Goal: Task Accomplishment & Management: Use online tool/utility

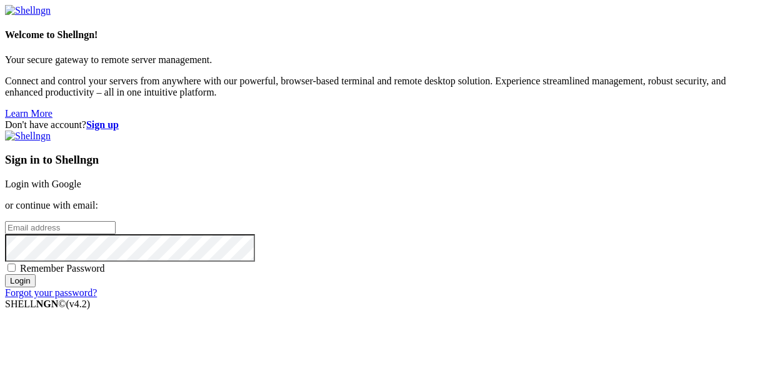
paste input "[EMAIL_ADDRESS][DOMAIN_NAME]"
type input "[EMAIL_ADDRESS][DOMAIN_NAME]"
click at [455, 299] on div "Sign in to Shellngn Login with Google or continue with email: [EMAIL_ADDRESS][D…" at bounding box center [385, 215] width 760 height 168
click at [36, 288] on input "Login" at bounding box center [20, 280] width 31 height 13
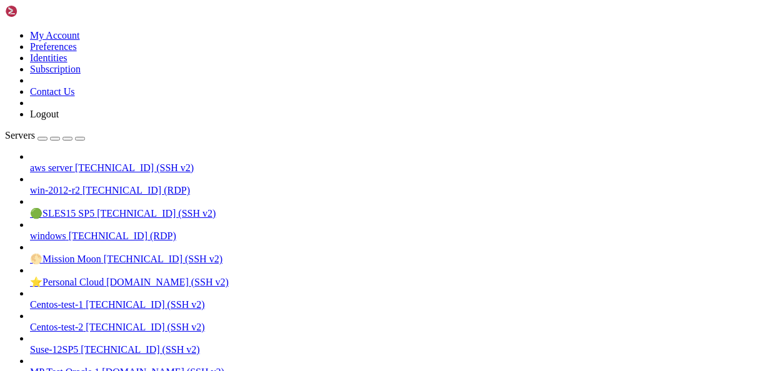
click at [75, 163] on span "[TECHNICAL_ID] (SSH v2)" at bounding box center [134, 168] width 119 height 11
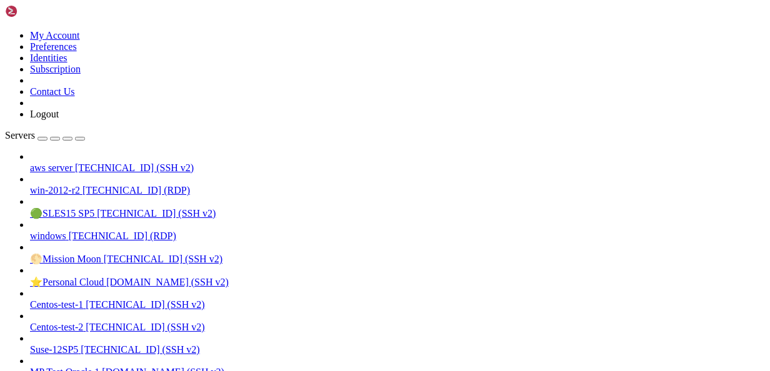
drag, startPoint x: 198, startPoint y: 1124, endPoint x: 146, endPoint y: 1110, distance: 53.1
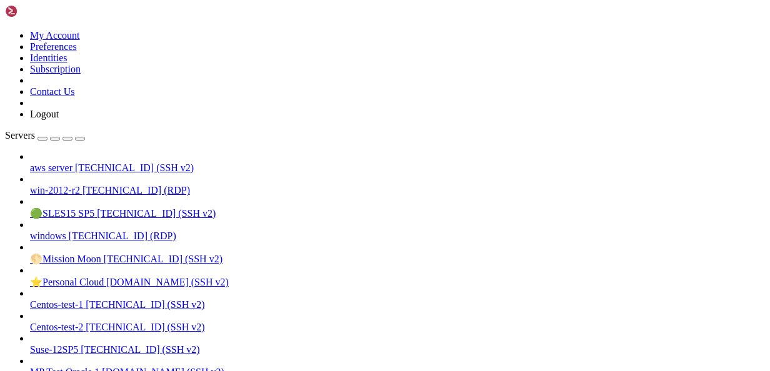
drag, startPoint x: 176, startPoint y: 1115, endPoint x: 103, endPoint y: 1064, distance: 89.3
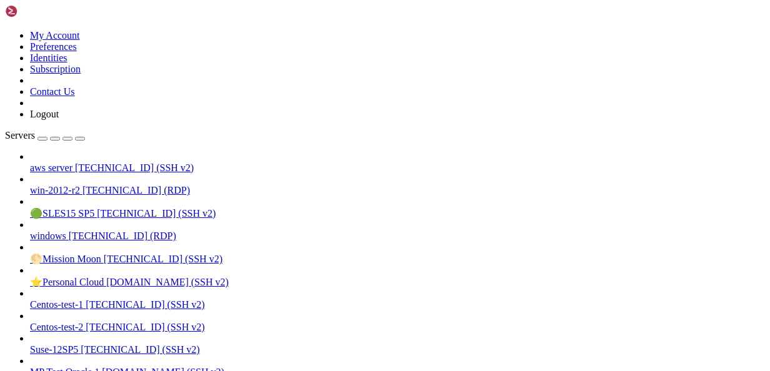
drag, startPoint x: 244, startPoint y: 1106, endPoint x: 11, endPoint y: 1095, distance: 232.8
drag, startPoint x: 223, startPoint y: 1121, endPoint x: 186, endPoint y: 1121, distance: 37.5
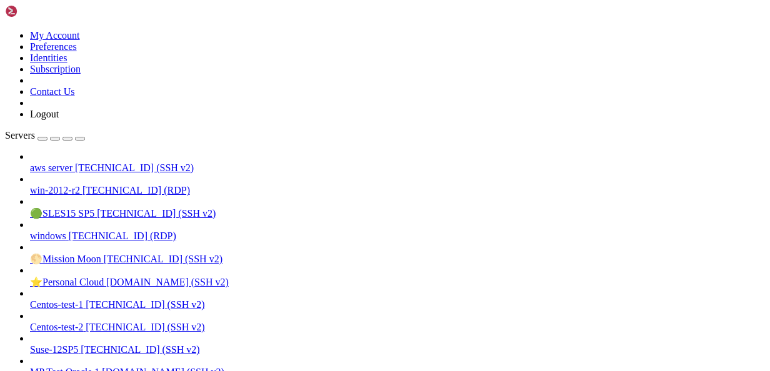
scroll to position [2115, 0]
drag, startPoint x: 111, startPoint y: 1108, endPoint x: 11, endPoint y: 1045, distance: 117.9
drag, startPoint x: 389, startPoint y: 1190, endPoint x: 186, endPoint y: 1119, distance: 215.3
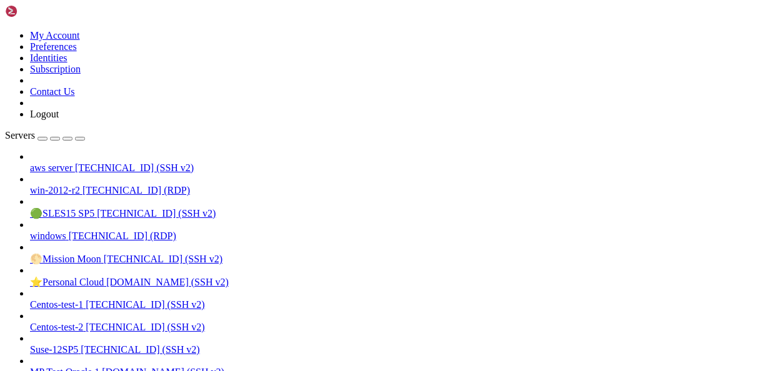
scroll to position [2434, 0]
drag, startPoint x: 303, startPoint y: 896, endPoint x: 446, endPoint y: 885, distance: 143.6
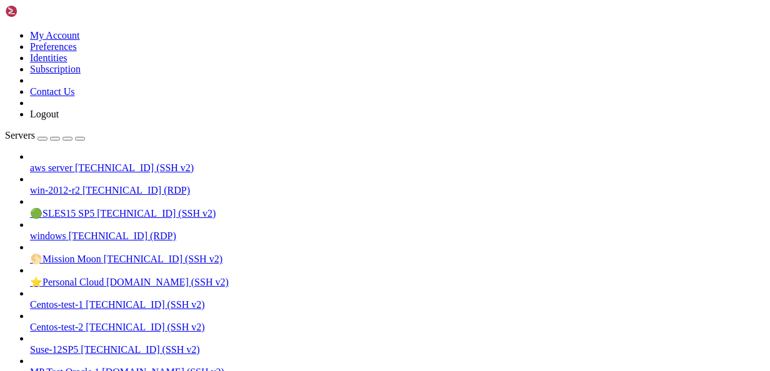
drag, startPoint x: 219, startPoint y: 1071, endPoint x: 467, endPoint y: 1100, distance: 249.8
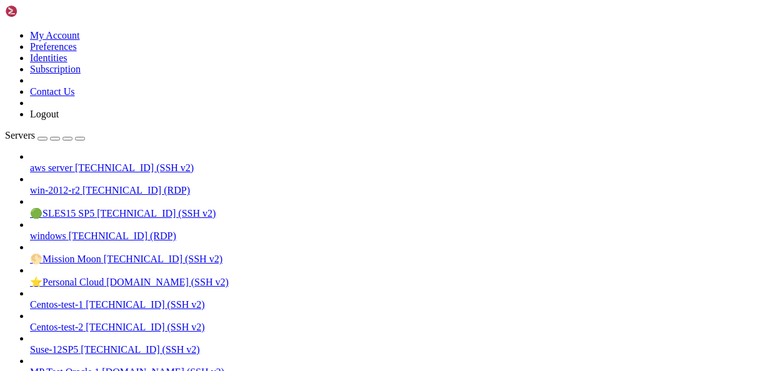
drag, startPoint x: 244, startPoint y: 1108, endPoint x: 10, endPoint y: 1091, distance: 235.1
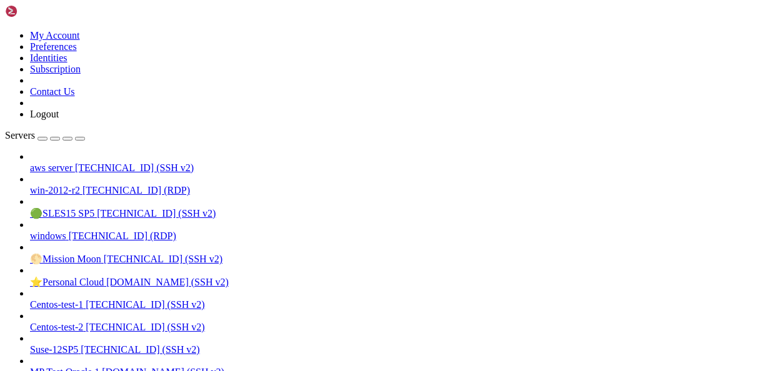
drag, startPoint x: 296, startPoint y: 1124, endPoint x: 264, endPoint y: 1111, distance: 34.5
drag, startPoint x: 209, startPoint y: 1118, endPoint x: 11, endPoint y: 1081, distance: 201.6
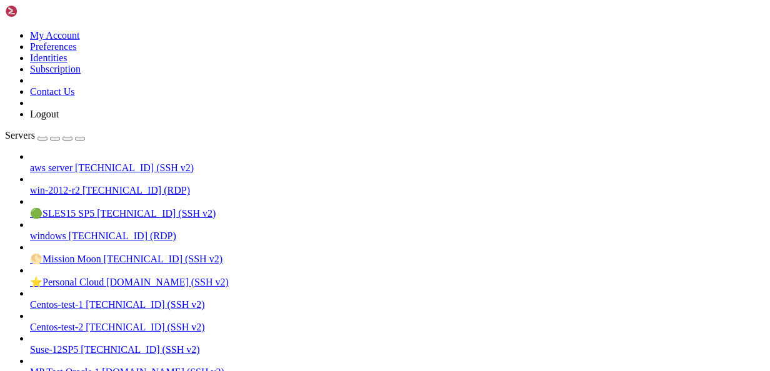
drag, startPoint x: 175, startPoint y: 1094, endPoint x: 10, endPoint y: 1094, distance: 165.0
drag, startPoint x: 290, startPoint y: 1103, endPoint x: 11, endPoint y: 1057, distance: 283.2
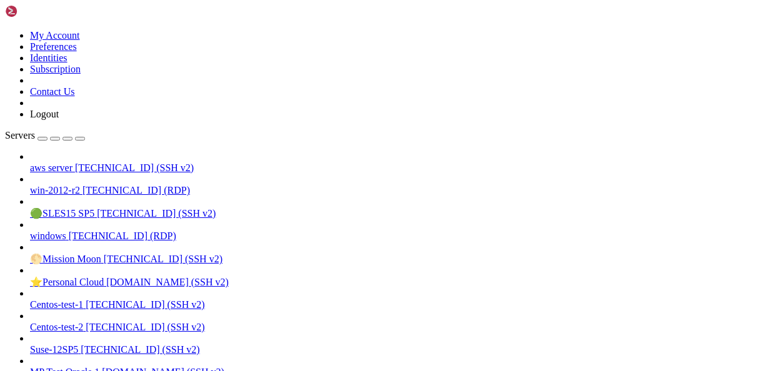
drag, startPoint x: 68, startPoint y: 1121, endPoint x: 27, endPoint y: 1115, distance: 41.7
drag, startPoint x: 374, startPoint y: 1115, endPoint x: 280, endPoint y: 1116, distance: 93.8
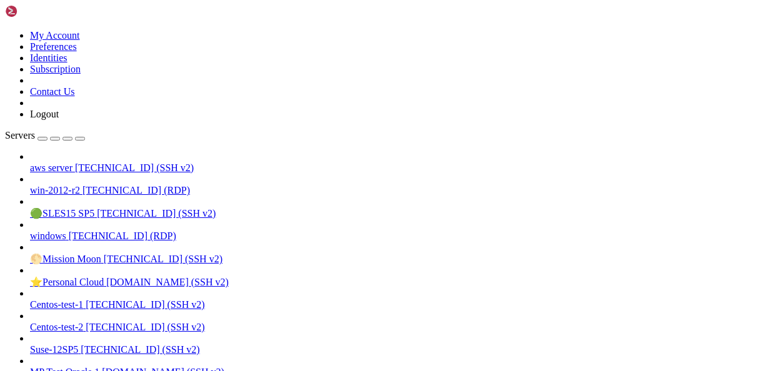
drag, startPoint x: 365, startPoint y: 1119, endPoint x: 191, endPoint y: 1123, distance: 173.8
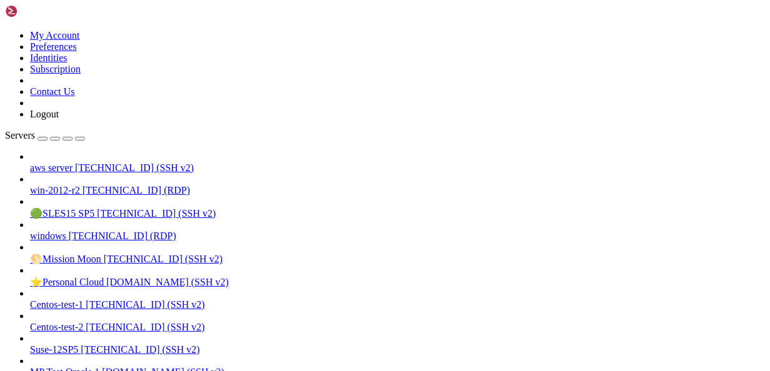
drag, startPoint x: 213, startPoint y: 1123, endPoint x: 189, endPoint y: 1109, distance: 27.4
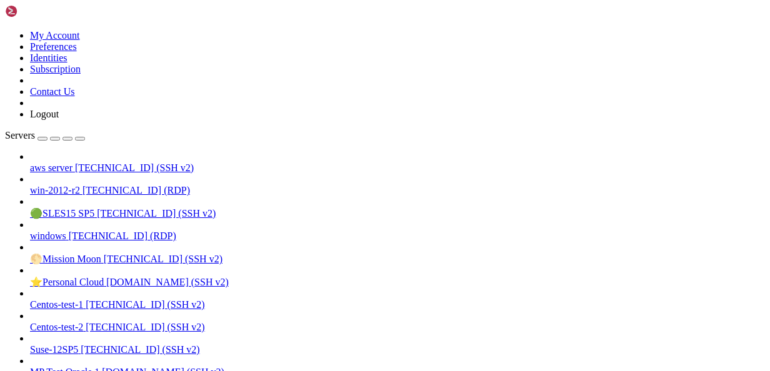
drag, startPoint x: 398, startPoint y: 1108, endPoint x: 169, endPoint y: 1103, distance: 228.2
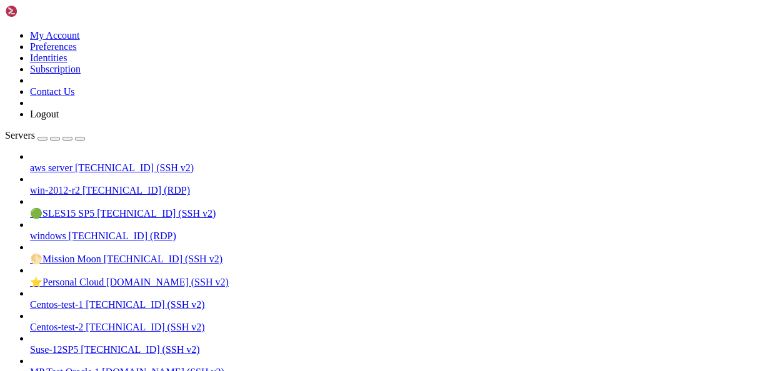
drag, startPoint x: 348, startPoint y: 1120, endPoint x: 228, endPoint y: 1121, distance: 120.0
drag, startPoint x: 228, startPoint y: 1121, endPoint x: 354, endPoint y: 1118, distance: 126.9
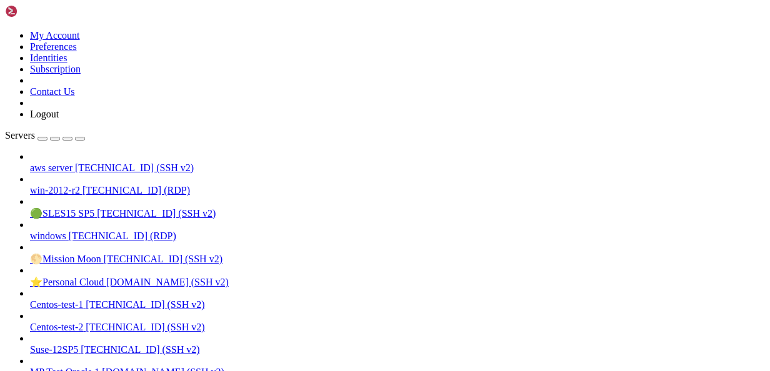
drag, startPoint x: 296, startPoint y: 1096, endPoint x: 31, endPoint y: 1100, distance: 265.1
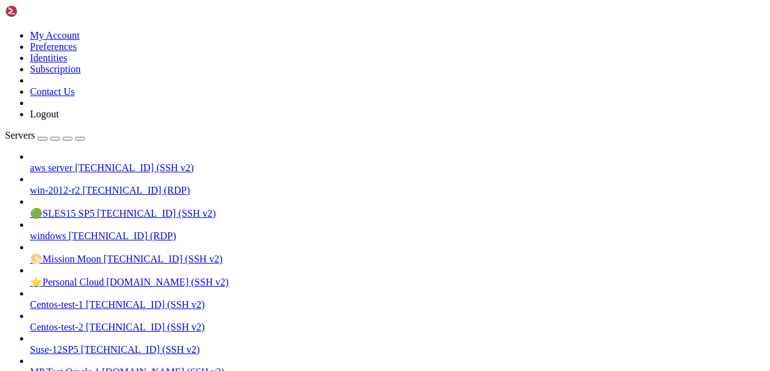
drag, startPoint x: 189, startPoint y: 1124, endPoint x: 163, endPoint y: 1090, distance: 43.3
drag, startPoint x: 163, startPoint y: 1090, endPoint x: 312, endPoint y: 1114, distance: 151.4
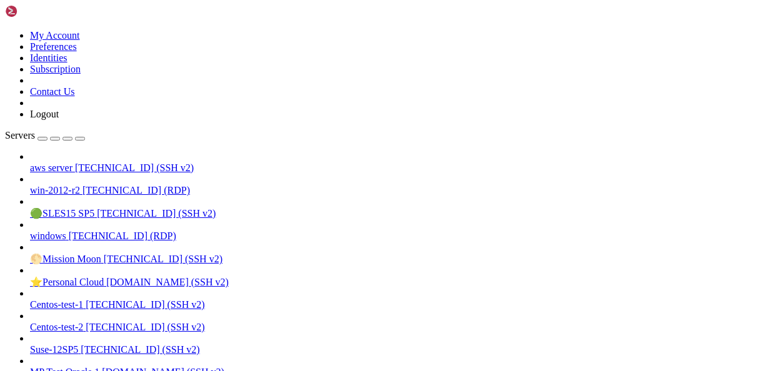
scroll to position [4718, 0]
drag, startPoint x: 433, startPoint y: 1112, endPoint x: 168, endPoint y: 1086, distance: 265.7
drag, startPoint x: 211, startPoint y: 1113, endPoint x: 194, endPoint y: 1114, distance: 17.5
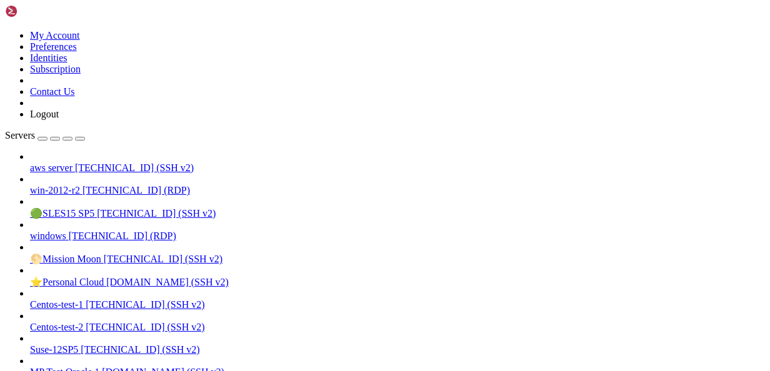
scroll to position [4761, 0]
drag, startPoint x: 194, startPoint y: 1114, endPoint x: 153, endPoint y: 1111, distance: 41.3
drag, startPoint x: 153, startPoint y: 1111, endPoint x: 104, endPoint y: 1115, distance: 48.9
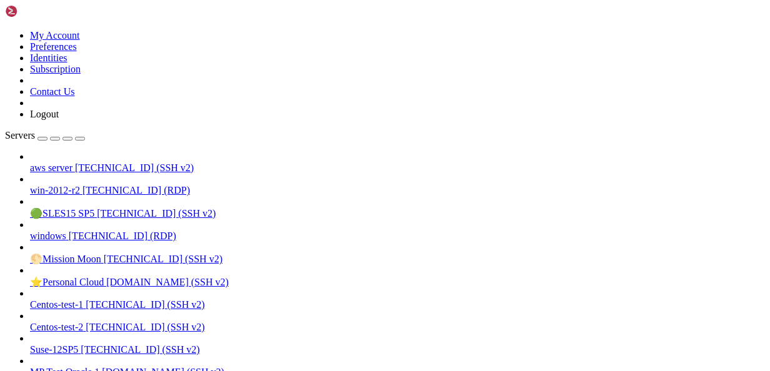
drag, startPoint x: 138, startPoint y: 1034, endPoint x: 171, endPoint y: 969, distance: 73.3
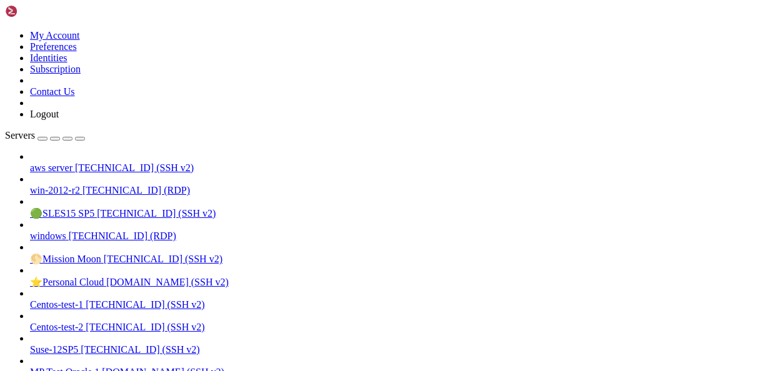
drag, startPoint x: 221, startPoint y: 1113, endPoint x: 193, endPoint y: 1111, distance: 28.8
drag, startPoint x: 369, startPoint y: 1080, endPoint x: 216, endPoint y: 1078, distance: 153.2
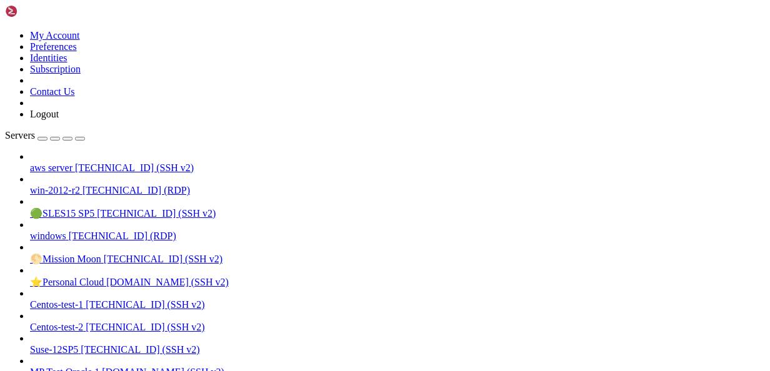
drag, startPoint x: 216, startPoint y: 1078, endPoint x: 243, endPoint y: 1088, distance: 28.7
drag, startPoint x: 217, startPoint y: 1117, endPoint x: 199, endPoint y: 1008, distance: 110.9
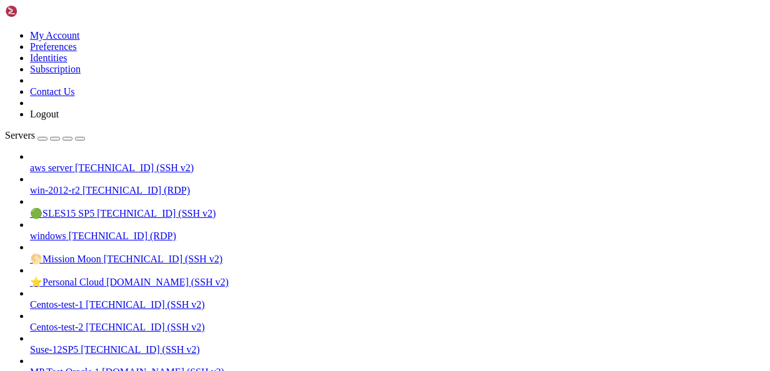
scroll to position [5473, 0]
drag, startPoint x: 199, startPoint y: 1008, endPoint x: 144, endPoint y: 1070, distance: 82.8
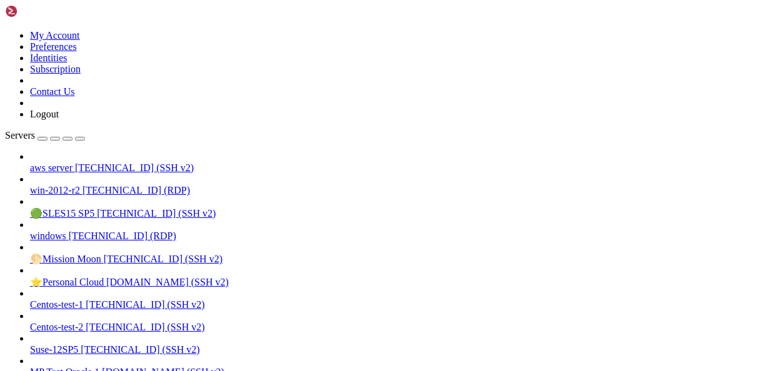
scroll to position [5632, 0]
drag, startPoint x: 312, startPoint y: 1099, endPoint x: 242, endPoint y: 1065, distance: 77.7
drag, startPoint x: 206, startPoint y: 1115, endPoint x: 226, endPoint y: 1013, distance: 104.3
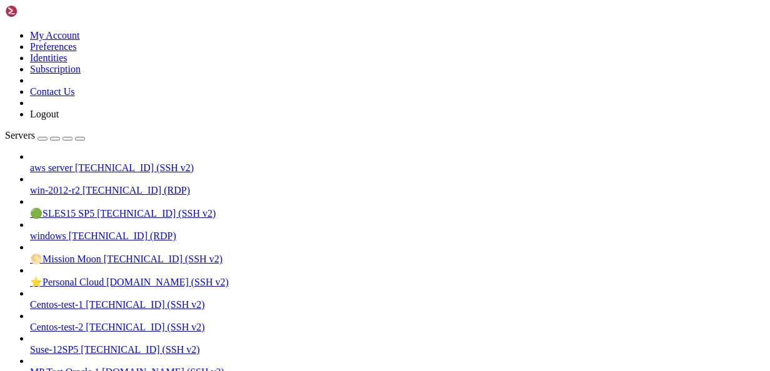
drag, startPoint x: 385, startPoint y: 1189, endPoint x: 199, endPoint y: 1121, distance: 198.3
drag, startPoint x: 199, startPoint y: 1121, endPoint x: 177, endPoint y: 1115, distance: 22.8
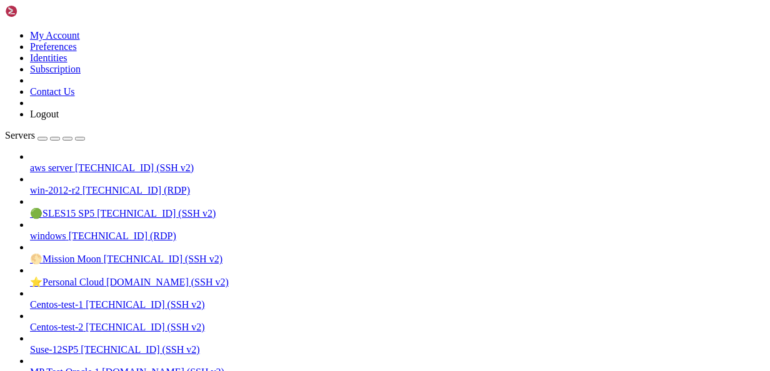
scroll to position [14856, 0]
drag, startPoint x: 221, startPoint y: 1069, endPoint x: 9, endPoint y: 1016, distance: 218.3
drag, startPoint x: 204, startPoint y: 1125, endPoint x: 146, endPoint y: 1119, distance: 57.8
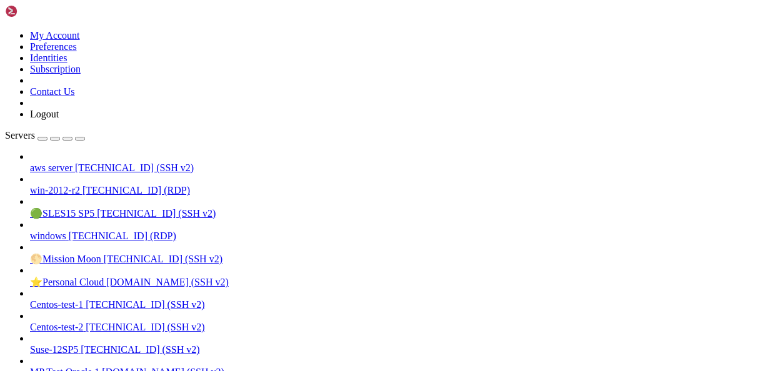
drag, startPoint x: 254, startPoint y: 1086, endPoint x: 83, endPoint y: 1011, distance: 187.6
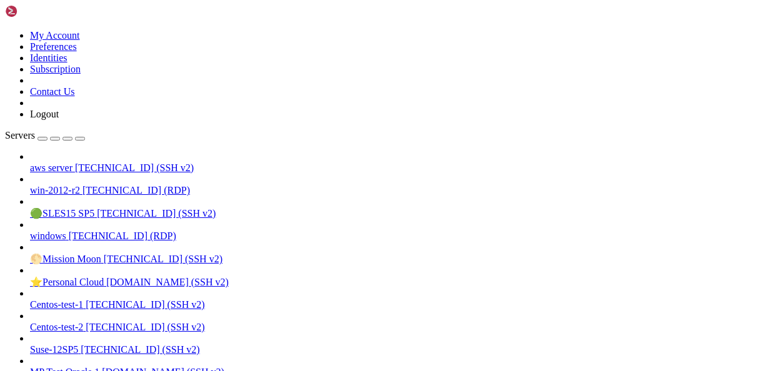
drag, startPoint x: 256, startPoint y: 1085, endPoint x: 228, endPoint y: 1118, distance: 42.6
drag, startPoint x: 275, startPoint y: 1111, endPoint x: 466, endPoint y: 1107, distance: 191.3
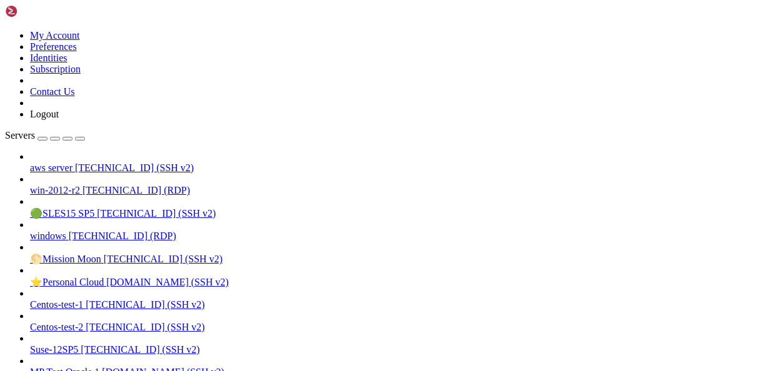
drag, startPoint x: 466, startPoint y: 1107, endPoint x: 410, endPoint y: 1118, distance: 57.3
drag, startPoint x: 435, startPoint y: 1189, endPoint x: 212, endPoint y: 1126, distance: 231.7
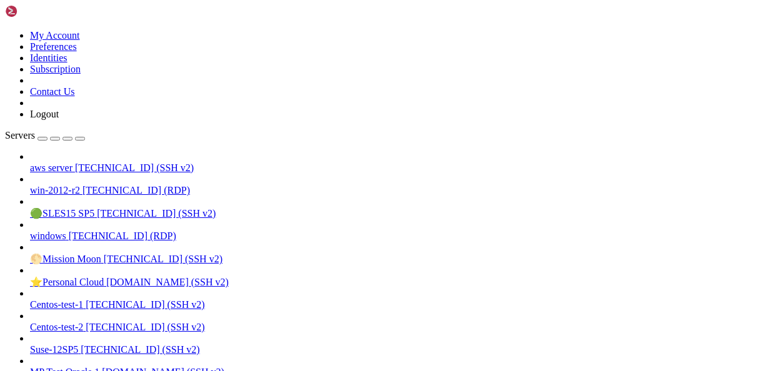
drag, startPoint x: 212, startPoint y: 1126, endPoint x: 153, endPoint y: 1092, distance: 68.6
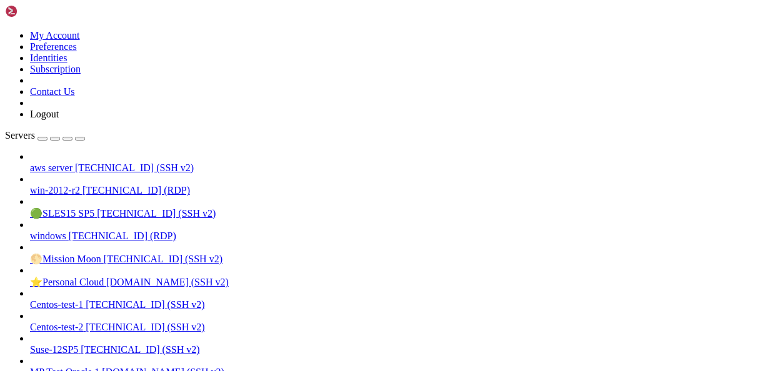
drag, startPoint x: 245, startPoint y: 1121, endPoint x: 223, endPoint y: 1123, distance: 22.5
drag, startPoint x: 248, startPoint y: 1117, endPoint x: 180, endPoint y: 1076, distance: 79.7
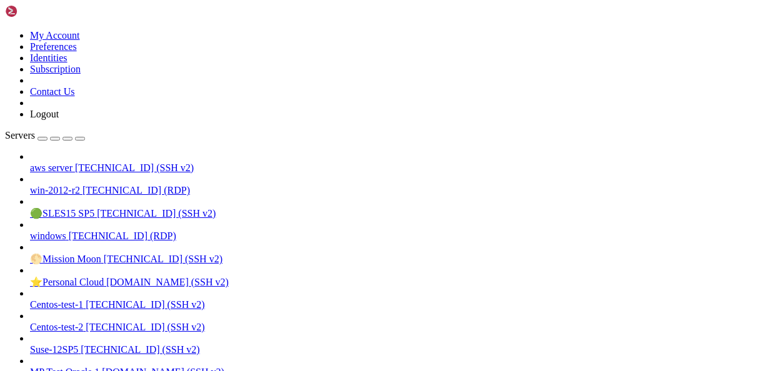
scroll to position [17024, 0]
drag, startPoint x: 172, startPoint y: 1120, endPoint x: 120, endPoint y: 1125, distance: 52.1
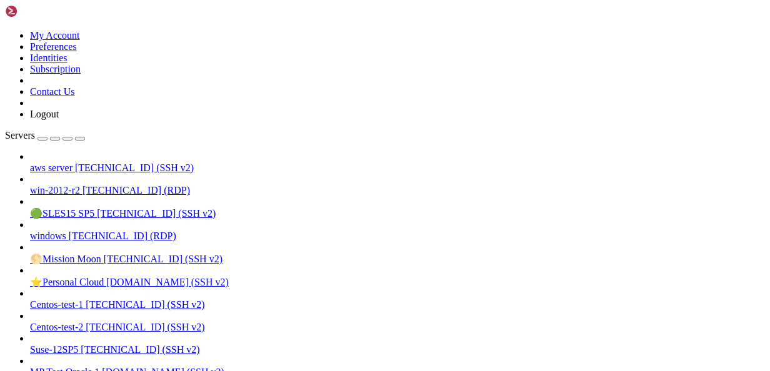
scroll to position [17109, 0]
drag, startPoint x: 178, startPoint y: 1120, endPoint x: 104, endPoint y: 1114, distance: 74.0
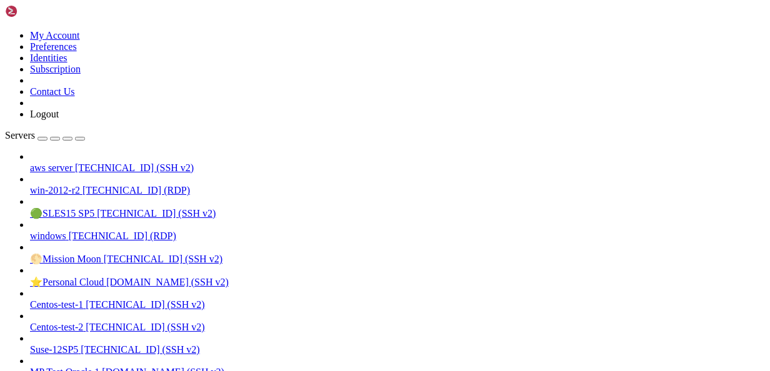
drag, startPoint x: 246, startPoint y: 1104, endPoint x: 165, endPoint y: 1081, distance: 84.5
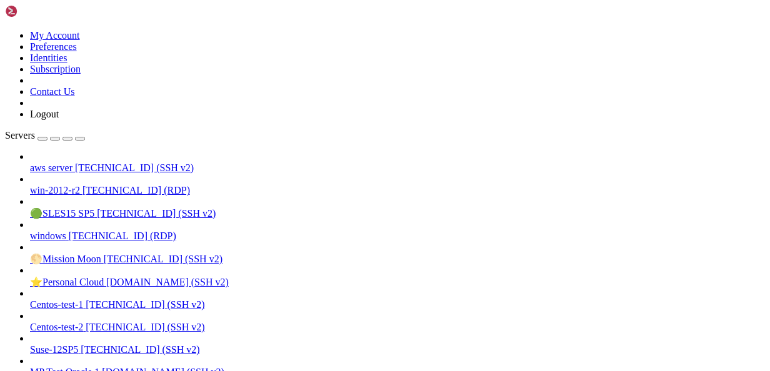
drag, startPoint x: 191, startPoint y: 1122, endPoint x: 127, endPoint y: 1098, distance: 68.8
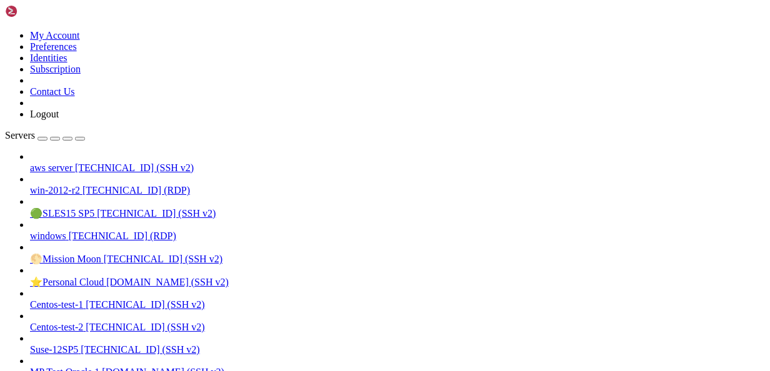
drag, startPoint x: 413, startPoint y: 1205, endPoint x: 183, endPoint y: 1113, distance: 247.7
drag, startPoint x: 183, startPoint y: 1113, endPoint x: 154, endPoint y: 1110, distance: 28.9
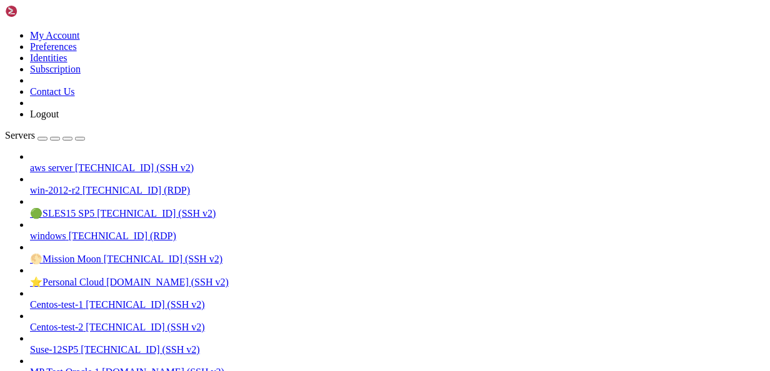
scroll to position [18108, 0]
drag, startPoint x: 513, startPoint y: 974, endPoint x: 320, endPoint y: 968, distance: 193.3
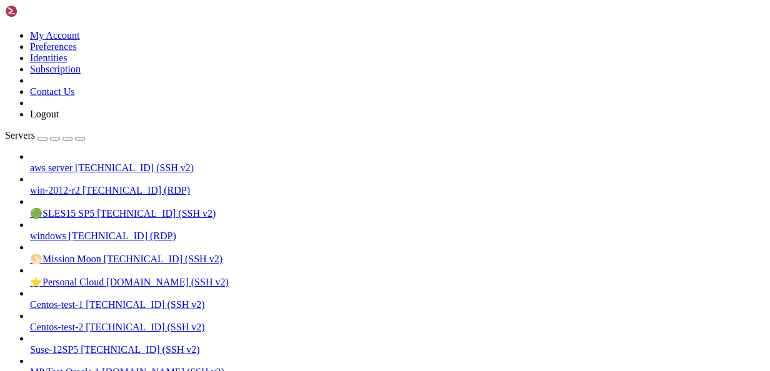
drag, startPoint x: 111, startPoint y: 256, endPoint x: 343, endPoint y: 363, distance: 255.4
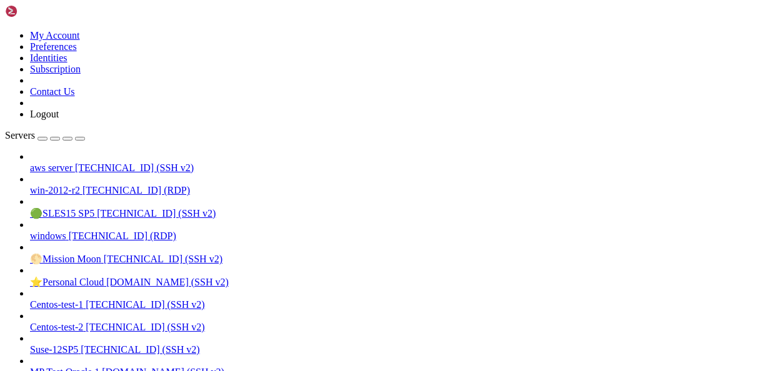
scroll to position [18395, 0]
drag, startPoint x: 245, startPoint y: 1123, endPoint x: 205, endPoint y: 1124, distance: 40.0
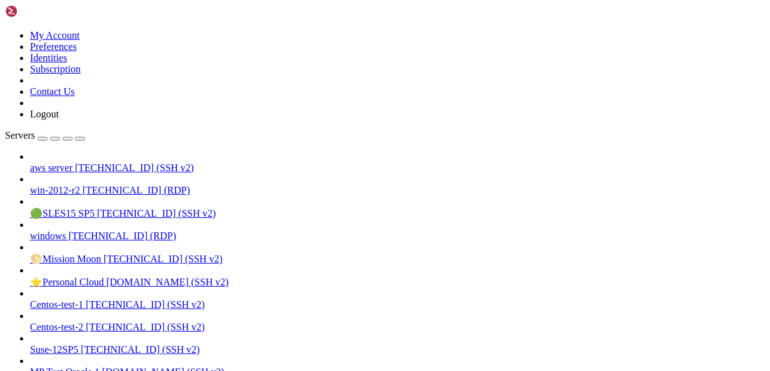
scroll to position [18586, 0]
drag, startPoint x: 143, startPoint y: 1120, endPoint x: 91, endPoint y: 1113, distance: 51.8
drag, startPoint x: 230, startPoint y: 1130, endPoint x: 219, endPoint y: 905, distance: 225.3
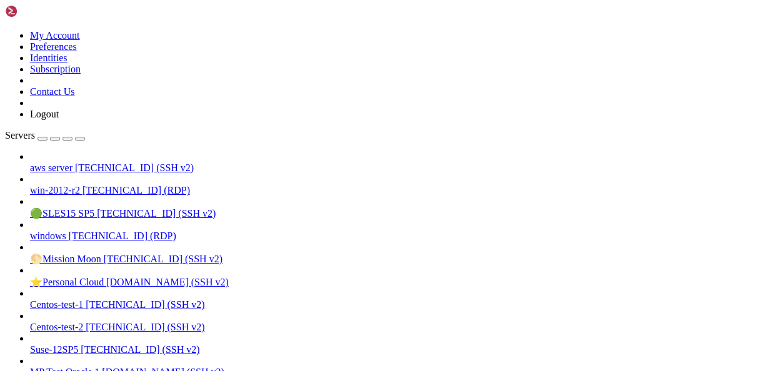
drag, startPoint x: 219, startPoint y: 905, endPoint x: 139, endPoint y: 923, distance: 81.3
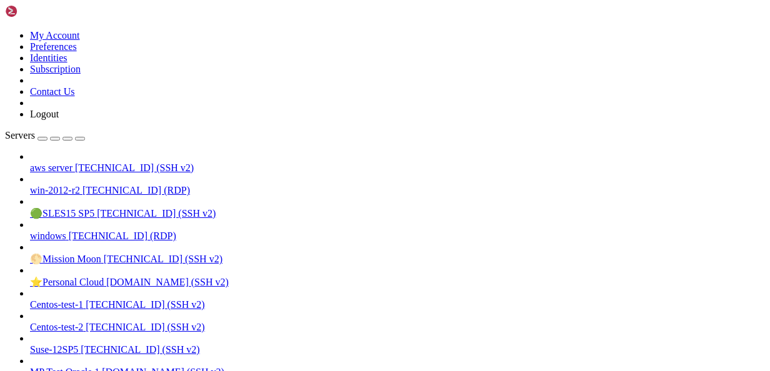
drag, startPoint x: 536, startPoint y: 1035, endPoint x: 364, endPoint y: 1037, distance: 172.5
drag, startPoint x: 216, startPoint y: 1115, endPoint x: 179, endPoint y: 1113, distance: 36.9
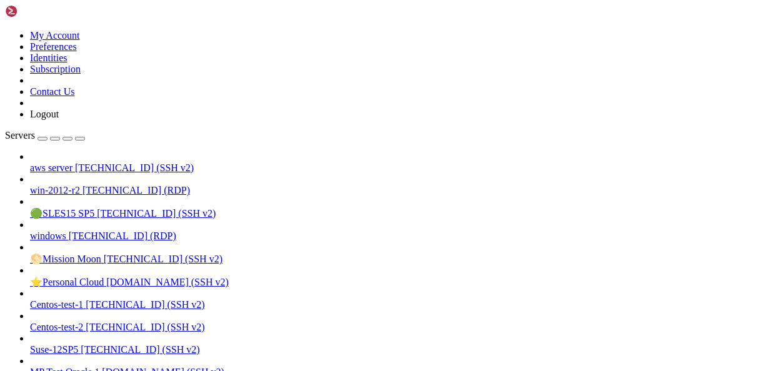
scroll to position [20063, 0]
drag, startPoint x: 230, startPoint y: 1130, endPoint x: 176, endPoint y: 1110, distance: 57.4
drag, startPoint x: 193, startPoint y: 1063, endPoint x: 133, endPoint y: 1079, distance: 62.2
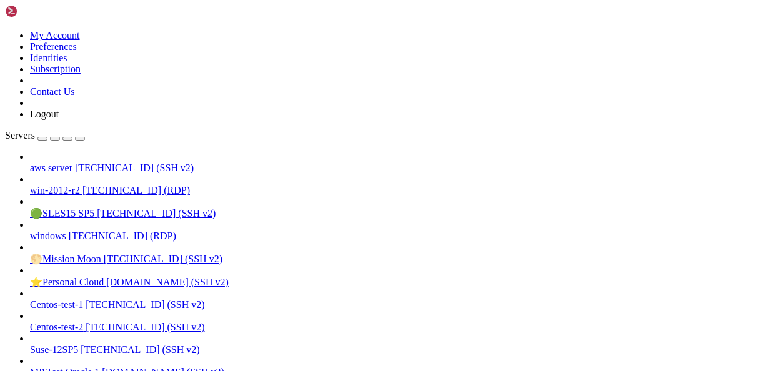
drag, startPoint x: 179, startPoint y: 1085, endPoint x: 156, endPoint y: 1125, distance: 45.9
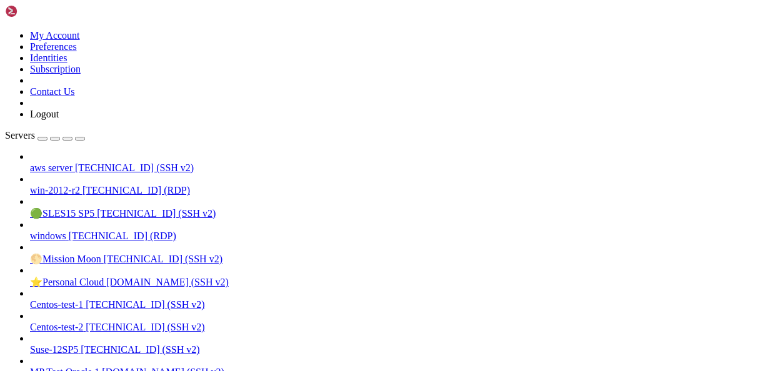
drag, startPoint x: 383, startPoint y: 1111, endPoint x: 12, endPoint y: 1109, distance: 370.7
drag, startPoint x: 214, startPoint y: 1116, endPoint x: 149, endPoint y: 1089, distance: 70.6
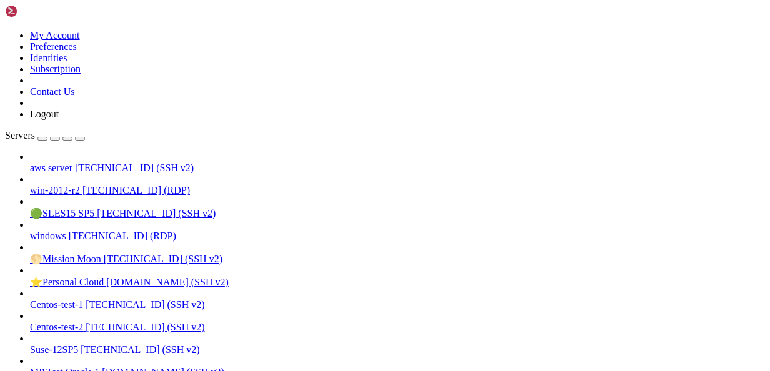
scroll to position [21525, 0]
drag, startPoint x: 205, startPoint y: 1096, endPoint x: 176, endPoint y: 1068, distance: 40.7
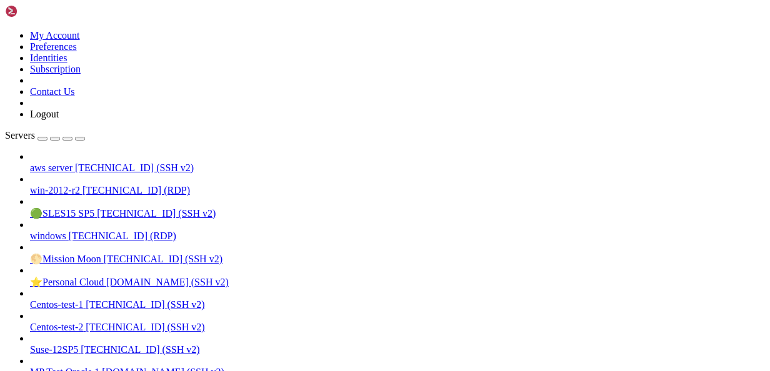
drag, startPoint x: 226, startPoint y: 1129, endPoint x: 201, endPoint y: 1123, distance: 26.4
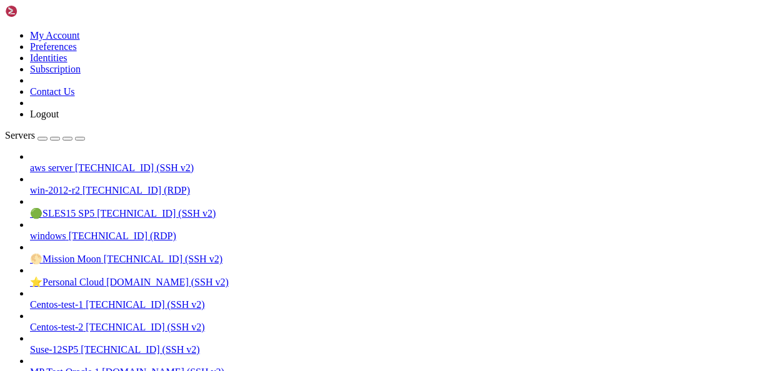
scroll to position [22166, 0]
drag, startPoint x: 270, startPoint y: 1101, endPoint x: 253, endPoint y: 1115, distance: 22.7
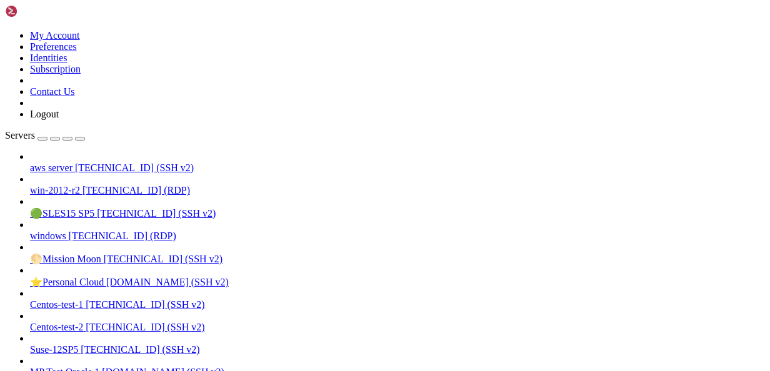
scroll to position [22316, 0]
drag, startPoint x: 216, startPoint y: 1080, endPoint x: 219, endPoint y: 1109, distance: 28.9
drag, startPoint x: 465, startPoint y: 1111, endPoint x: 390, endPoint y: 1116, distance: 75.1
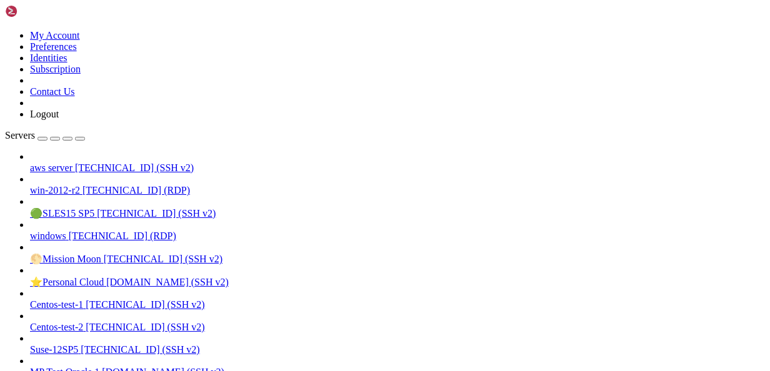
drag, startPoint x: 466, startPoint y: 1110, endPoint x: 276, endPoint y: 1109, distance: 189.4
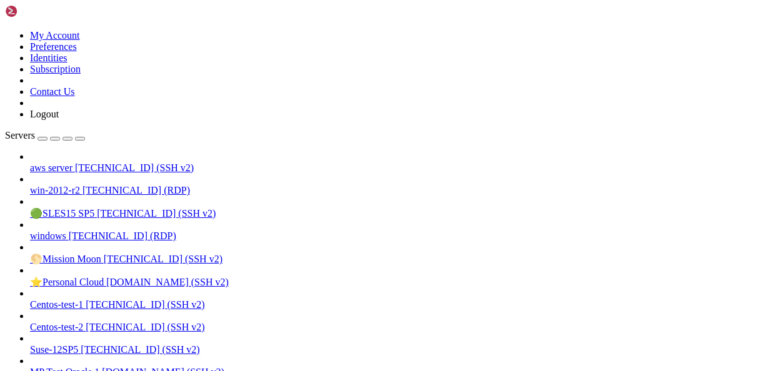
scroll to position [22869, 0]
drag, startPoint x: 204, startPoint y: 1123, endPoint x: 163, endPoint y: 1108, distance: 43.9
drag, startPoint x: 313, startPoint y: 1035, endPoint x: 350, endPoint y: 1063, distance: 47.3
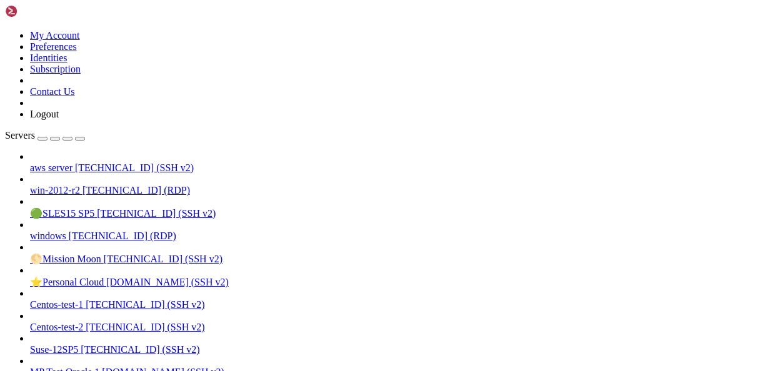
drag, startPoint x: 164, startPoint y: 1106, endPoint x: 104, endPoint y: 1088, distance: 62.3
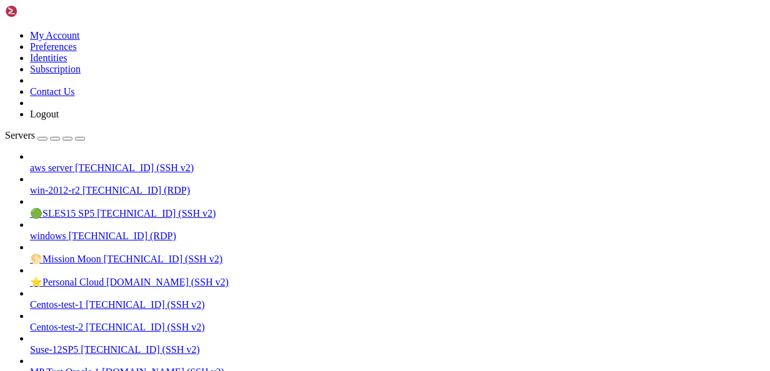
scroll to position [23782, 0]
drag, startPoint x: 322, startPoint y: 1110, endPoint x: 9, endPoint y: 1106, distance: 313.2
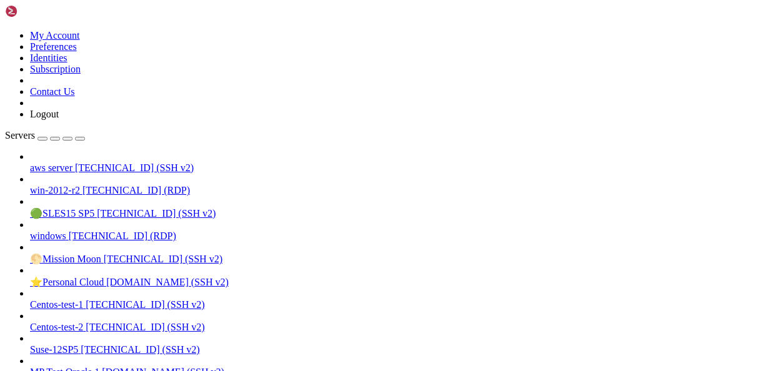
drag, startPoint x: 9, startPoint y: 1106, endPoint x: 216, endPoint y: 1103, distance: 206.9
drag, startPoint x: 325, startPoint y: 1117, endPoint x: 8, endPoint y: 1112, distance: 317.6
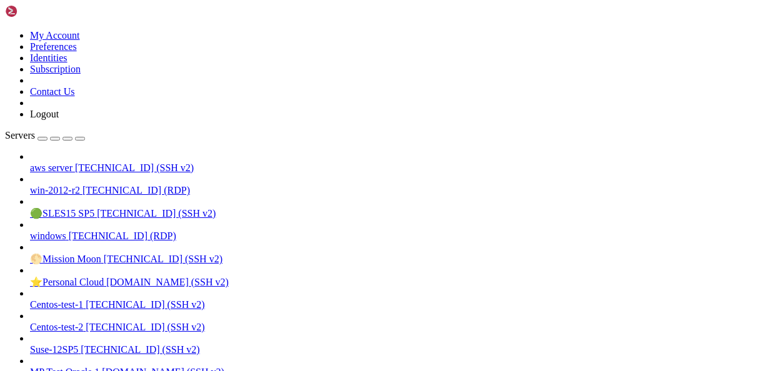
drag, startPoint x: 313, startPoint y: 1108, endPoint x: 13, endPoint y: 1110, distance: 299.4
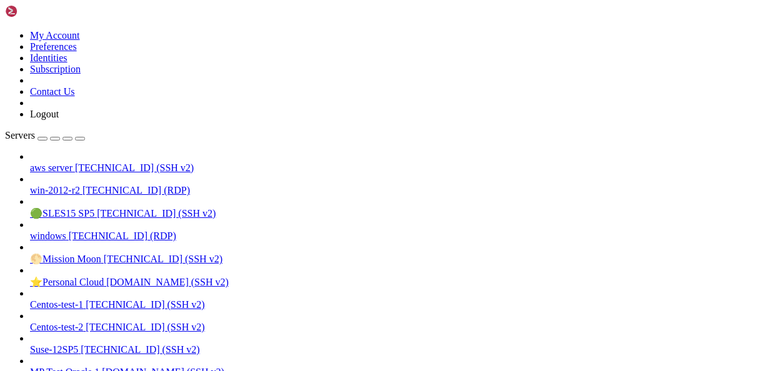
scroll to position [23804, 0]
drag, startPoint x: 196, startPoint y: 1118, endPoint x: 169, endPoint y: 1110, distance: 28.7
drag, startPoint x: 231, startPoint y: 1118, endPoint x: 184, endPoint y: 1105, distance: 49.1
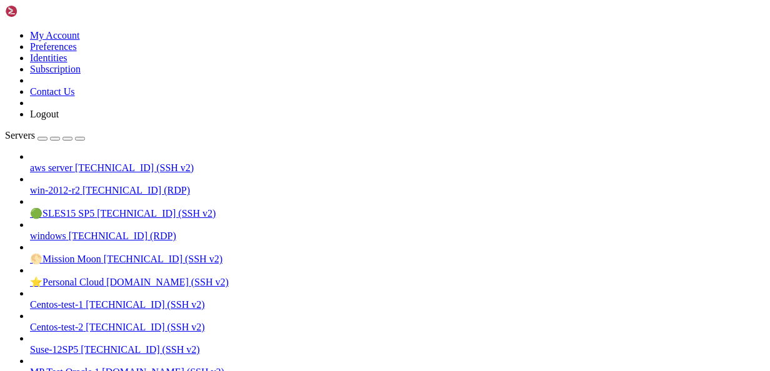
drag, startPoint x: 203, startPoint y: 1121, endPoint x: 171, endPoint y: 1123, distance: 31.3
